Goal: Find specific page/section: Find specific page/section

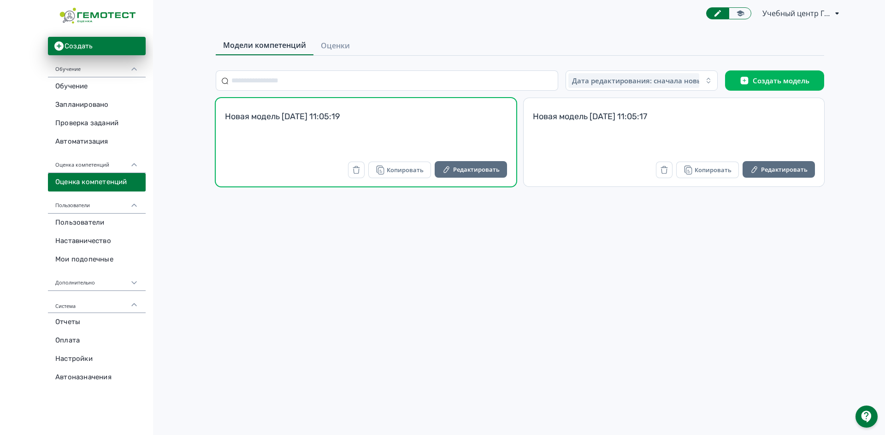
click at [246, 127] on div "Новая модель [DATE] 11:05:19" at bounding box center [366, 122] width 282 height 22
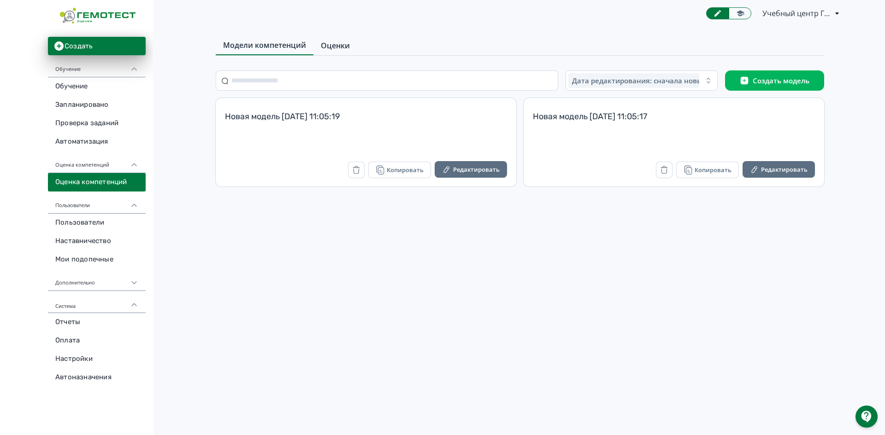
click at [337, 44] on span "Оценки" at bounding box center [335, 45] width 29 height 11
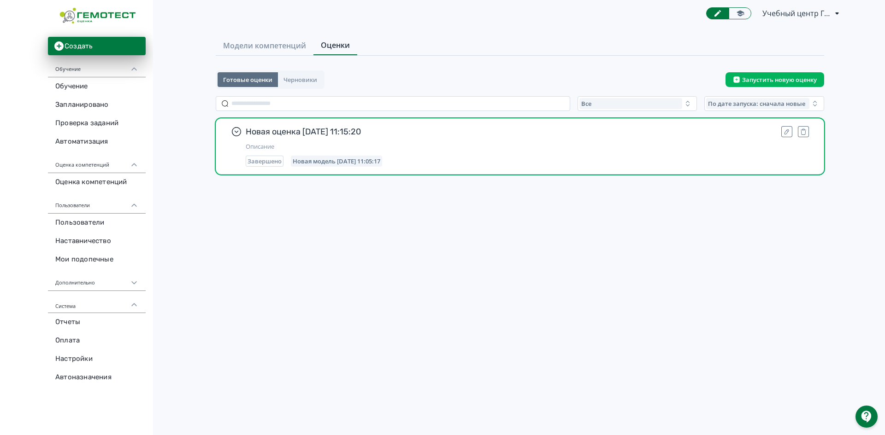
click at [275, 128] on span "Новая оценка [DATE] 11:15:20" at bounding box center [510, 131] width 528 height 11
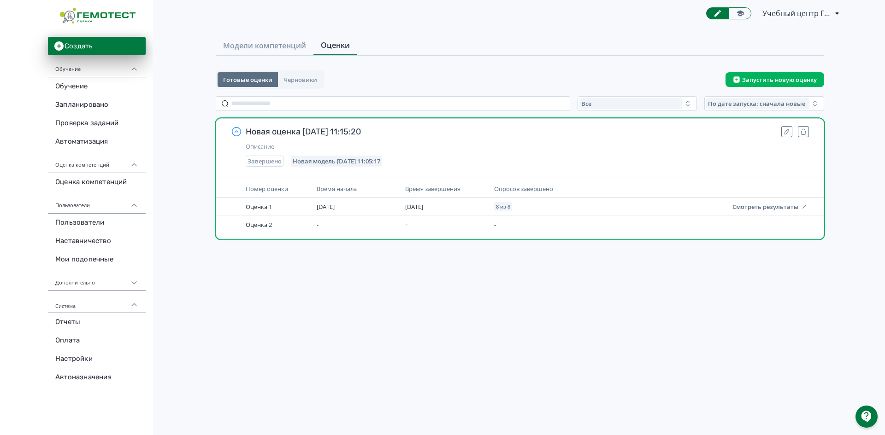
click at [236, 132] on icon "button" at bounding box center [236, 131] width 11 height 11
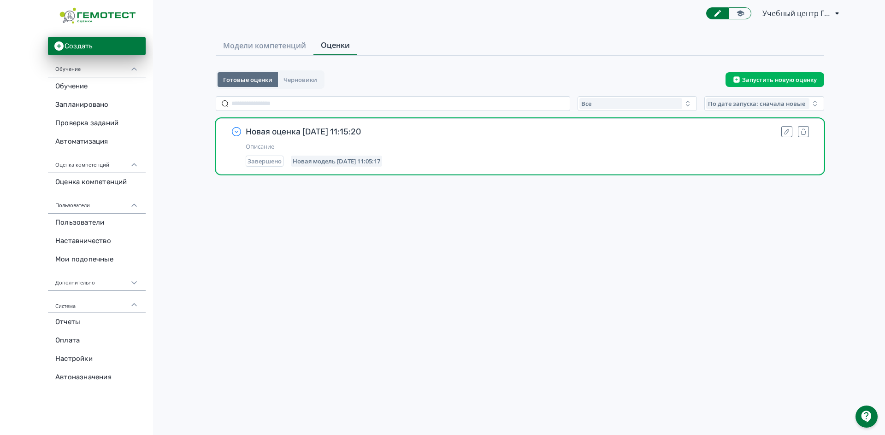
click at [376, 134] on span "Новая оценка [DATE] 11:15:20" at bounding box center [510, 131] width 528 height 11
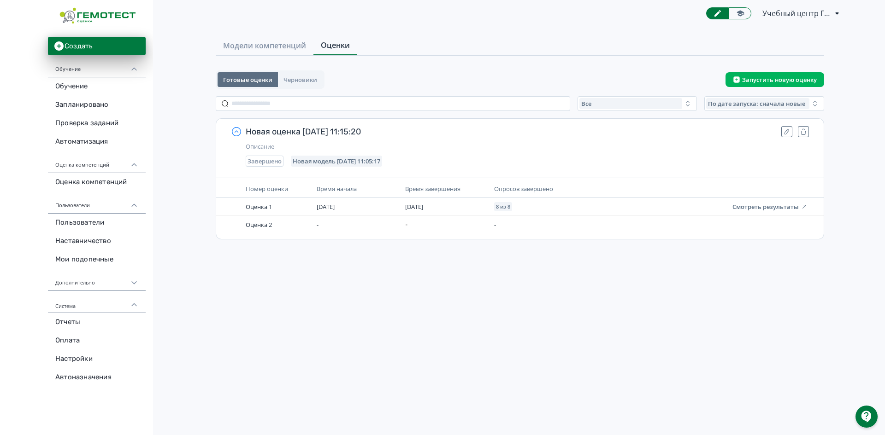
click at [763, 10] on span "Учебный центр Гемотест" at bounding box center [796, 13] width 69 height 11
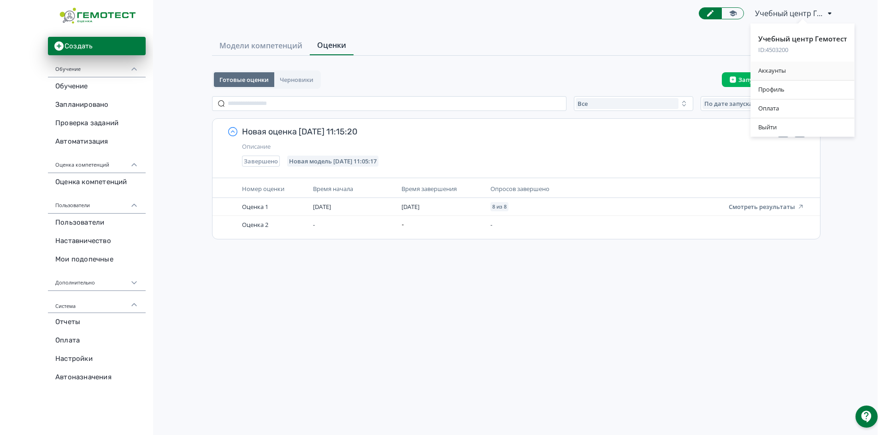
click at [766, 72] on div "Аккаунты" at bounding box center [803, 71] width 104 height 18
